Goal: Task Accomplishment & Management: Complete application form

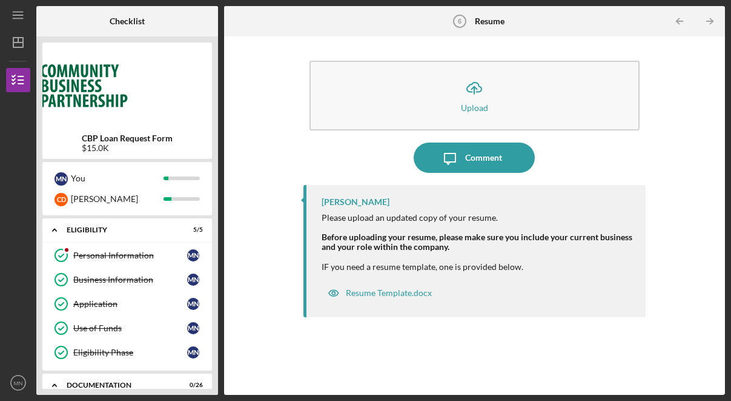
scroll to position [136, 0]
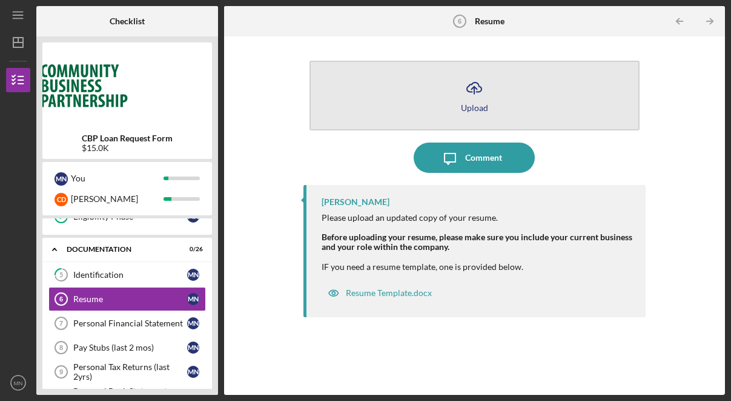
click at [501, 85] on button "Icon/Upload Upload" at bounding box center [475, 96] width 330 height 70
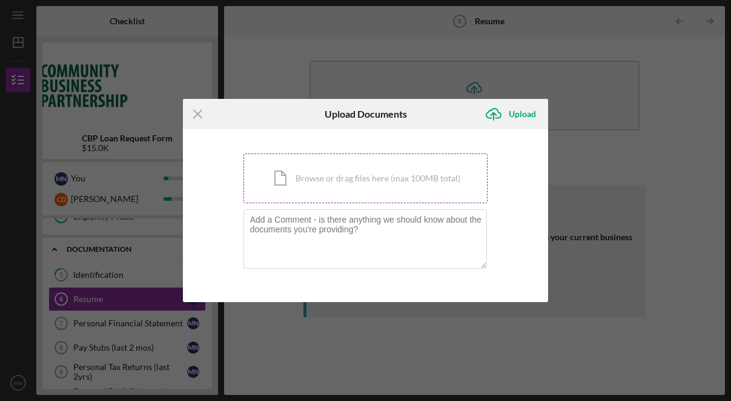
click at [386, 175] on div "Icon/Document Browse or drag files here (max 100MB total) Tap to choose files o…" at bounding box center [366, 178] width 245 height 50
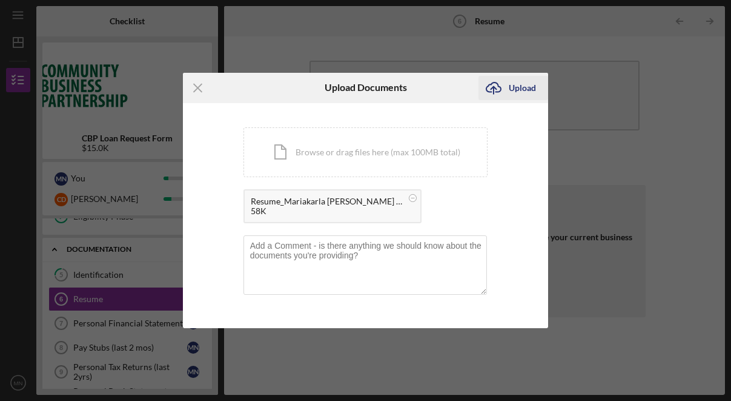
click at [517, 86] on div "Upload" at bounding box center [522, 88] width 27 height 24
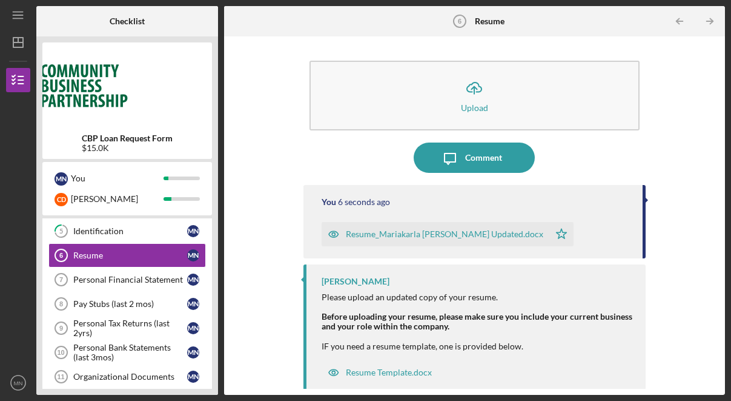
scroll to position [186, 0]
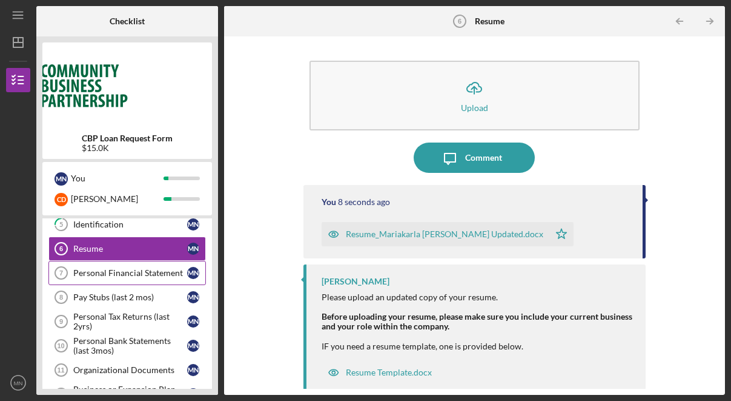
click at [133, 281] on link "Personal Financial Statement 7 Personal Financial Statement M N" at bounding box center [127, 273] width 158 height 24
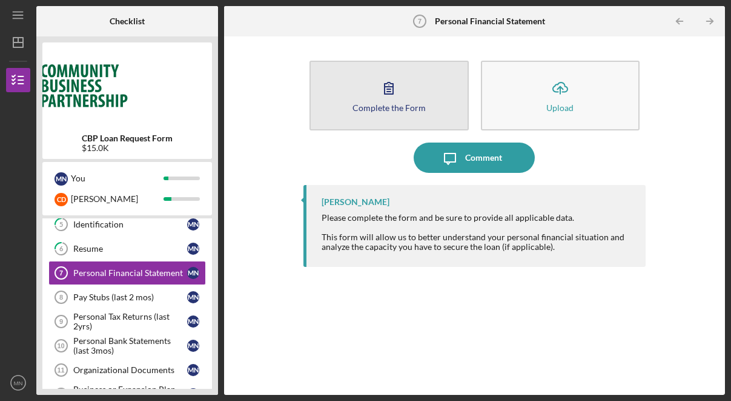
click at [404, 95] on button "Complete the Form Form" at bounding box center [389, 96] width 159 height 70
